Goal: Task Accomplishment & Management: Complete application form

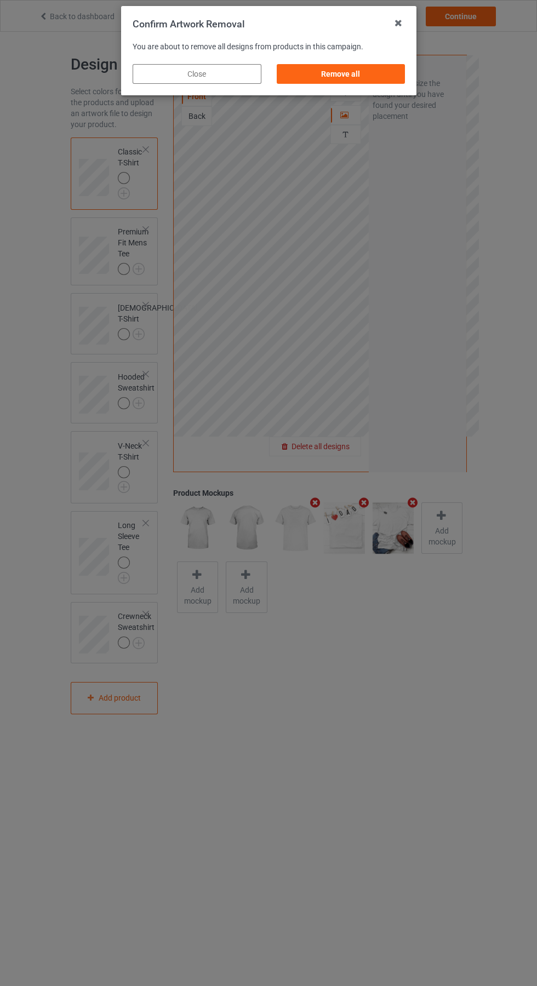
click at [331, 74] on div "Remove all" at bounding box center [340, 74] width 129 height 20
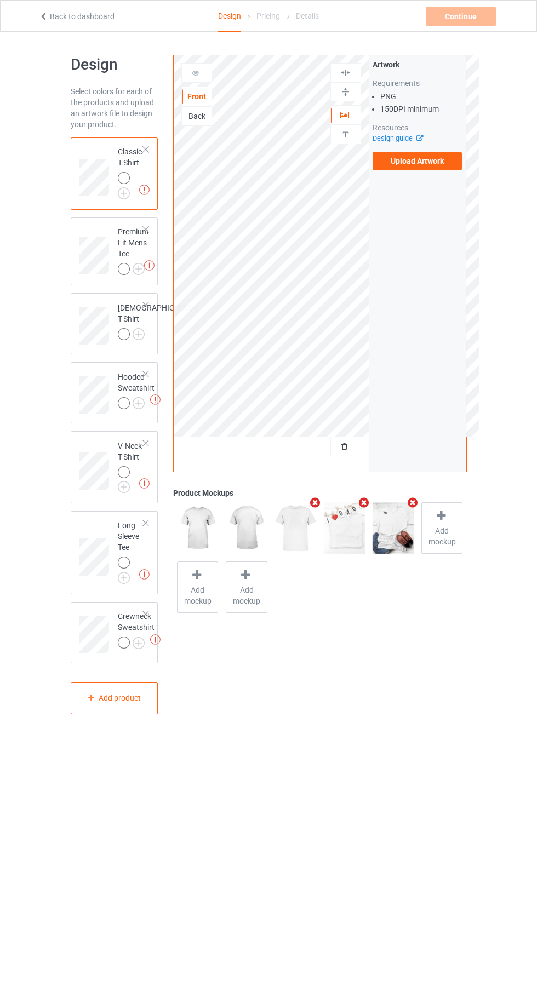
click at [446, 167] on label "Upload Artwork" at bounding box center [417, 161] width 90 height 19
click at [0, 0] on input "Upload Artwork" at bounding box center [0, 0] width 0 height 0
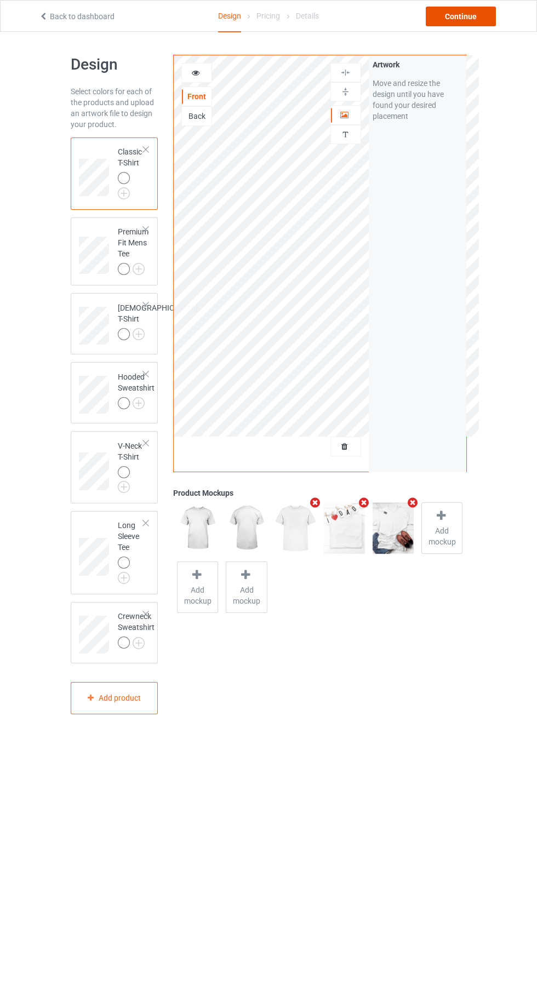
click at [479, 19] on div "Continue" at bounding box center [460, 17] width 70 height 20
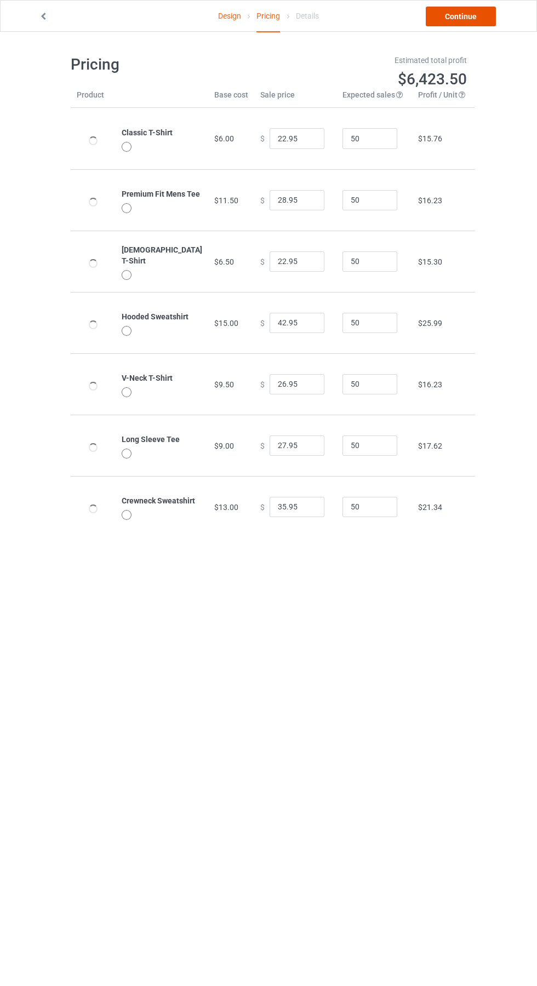
click at [484, 25] on link "Continue" at bounding box center [460, 17] width 70 height 20
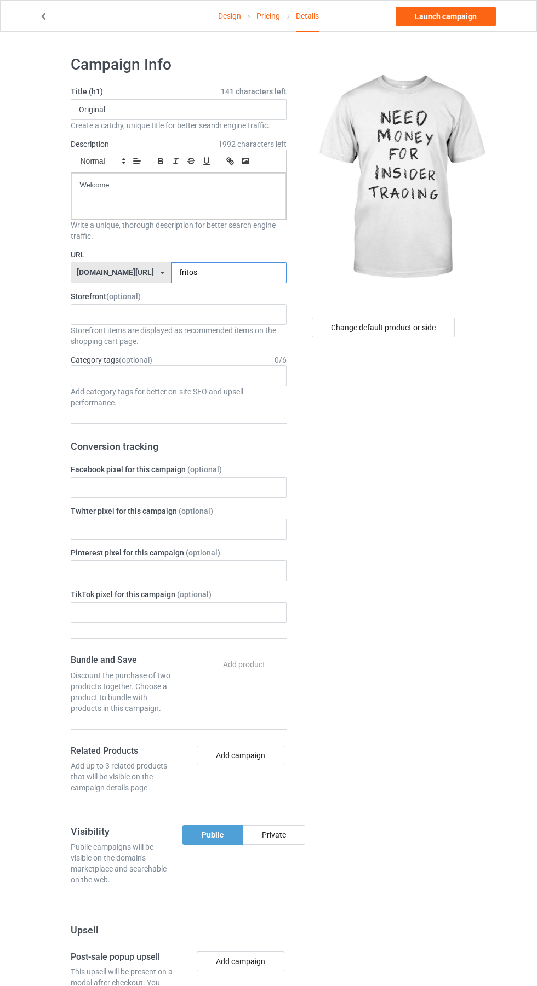
click at [231, 269] on input "fritos" at bounding box center [229, 272] width 116 height 21
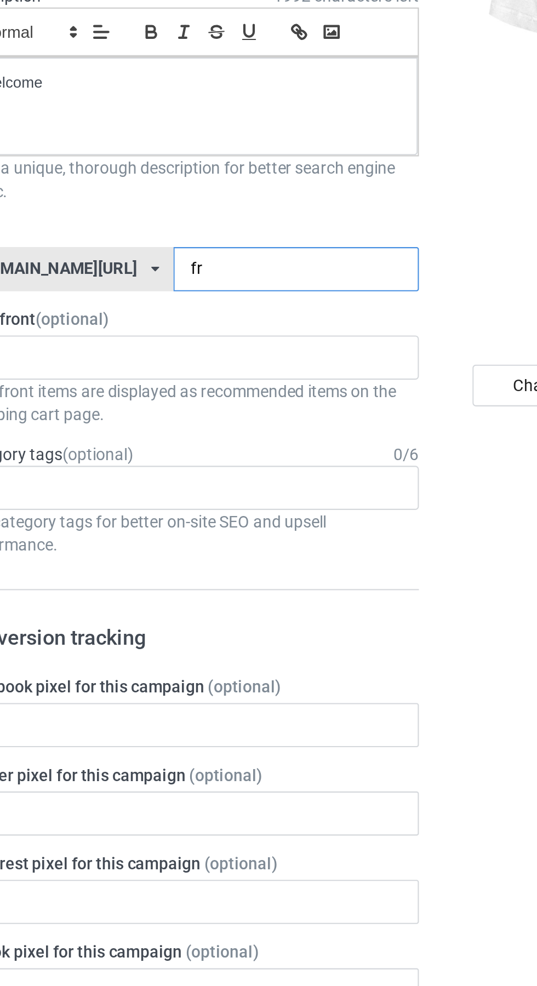
type input "f"
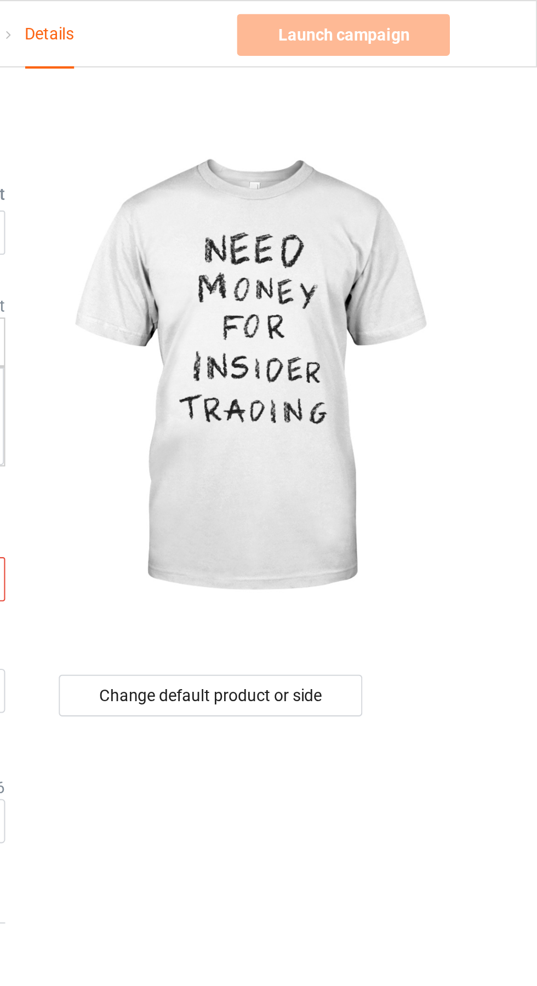
type input "Nmf"
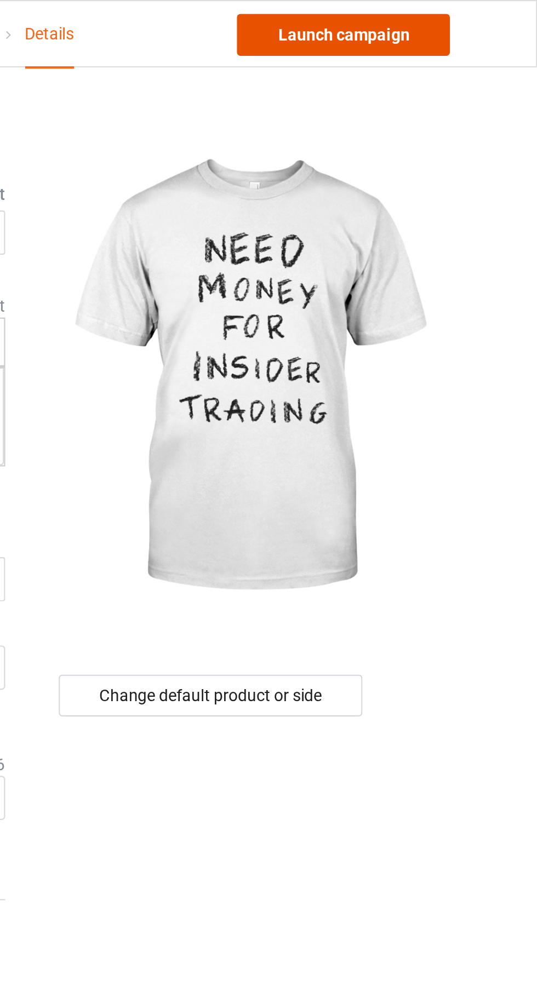
click at [467, 15] on link "Launch campaign" at bounding box center [445, 17] width 100 height 20
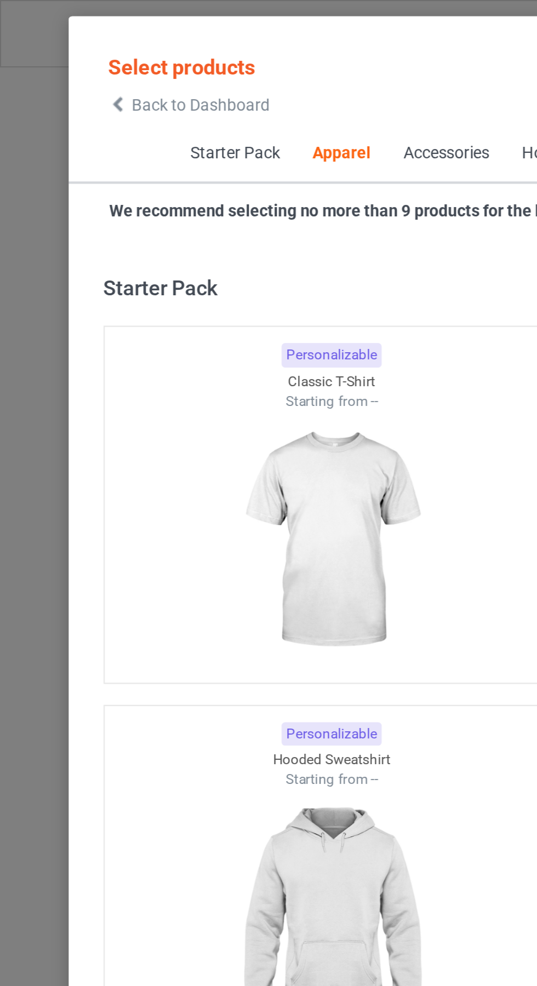
scroll to position [586, 0]
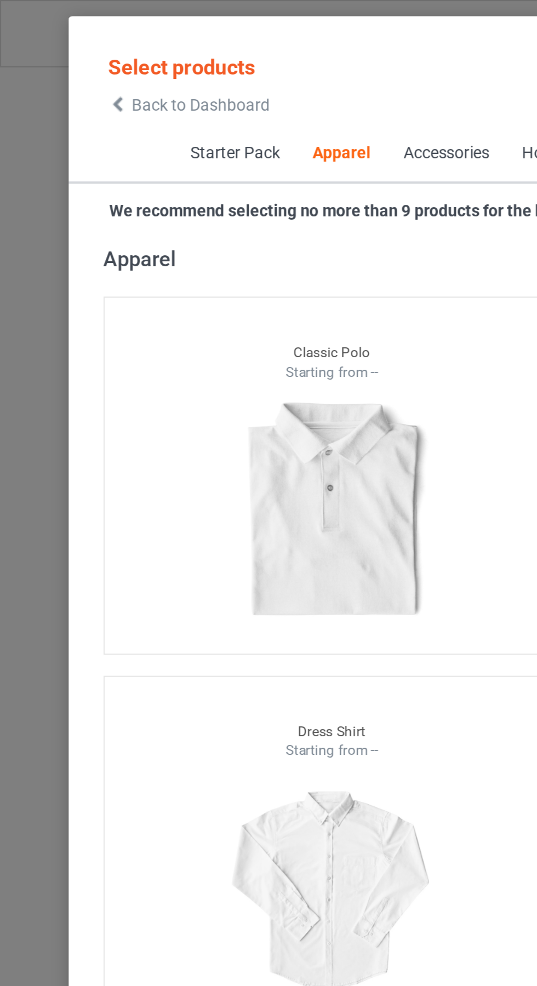
click at [64, 50] on span "Back to Dashboard" at bounding box center [94, 49] width 65 height 9
